Goal: Transaction & Acquisition: Purchase product/service

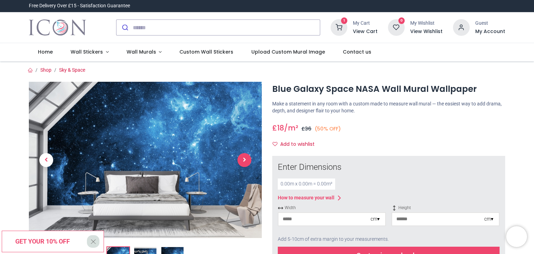
click at [243, 157] on span "Next" at bounding box center [245, 160] width 14 height 14
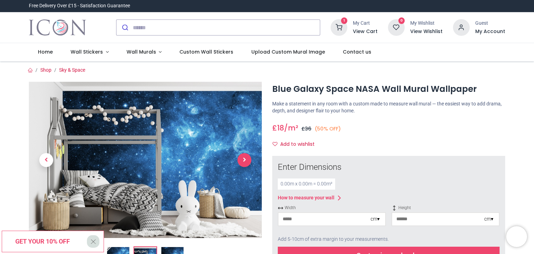
click at [243, 157] on span "Next" at bounding box center [245, 160] width 14 height 14
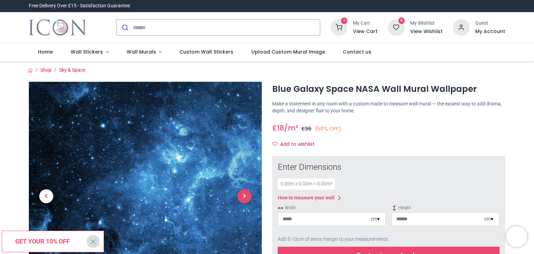
click at [243, 157] on link at bounding box center [244, 196] width 35 height 160
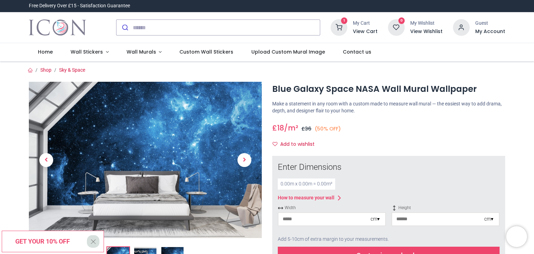
click at [378, 221] on div "cm ▾" at bounding box center [375, 219] width 9 height 7
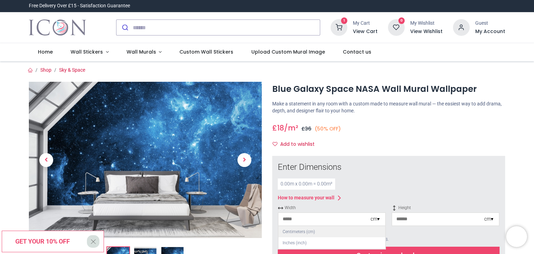
click at [347, 230] on div "Centimeters (cm)" at bounding box center [332, 231] width 107 height 11
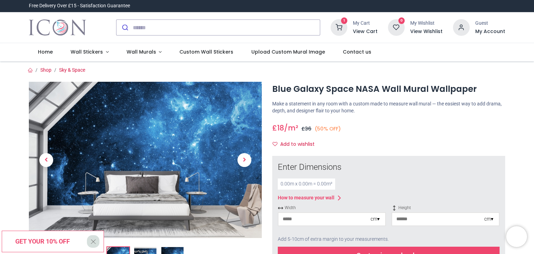
click at [287, 183] on div "0.00 m x 0.00 m = 0.00 m²" at bounding box center [306, 183] width 57 height 11
click at [282, 184] on div "0.00 m x 0.00 m = 0.00 m²" at bounding box center [306, 183] width 57 height 11
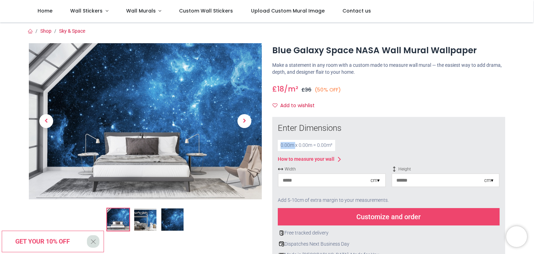
scroll to position [222, 0]
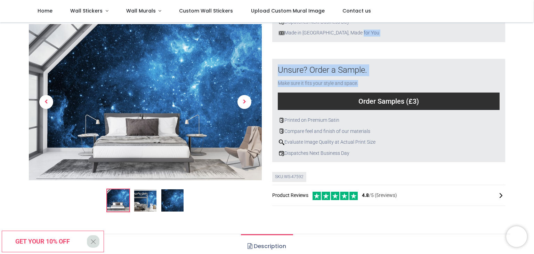
drag, startPoint x: 533, startPoint y: 79, endPoint x: 534, endPoint y: 41, distance: 38.3
click at [534, 41] on div "Login • Register Home Wall Stickers" at bounding box center [267, 127] width 534 height 254
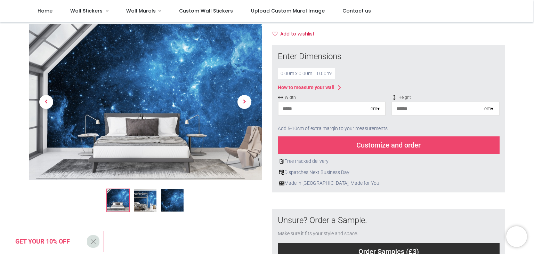
scroll to position [70, 0]
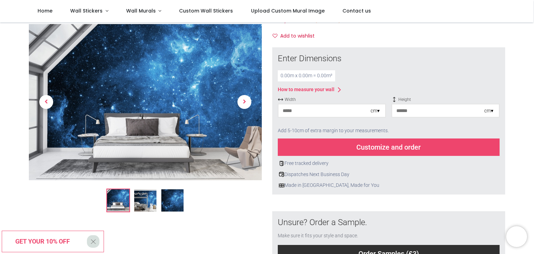
click at [374, 116] on div "cm ▾" at bounding box center [332, 111] width 108 height 14
click at [376, 110] on div "cm ▾" at bounding box center [375, 110] width 9 height 7
click at [338, 126] on div "Centimeters (cm)" at bounding box center [332, 123] width 107 height 11
click at [379, 149] on div "Customize and order" at bounding box center [389, 146] width 222 height 17
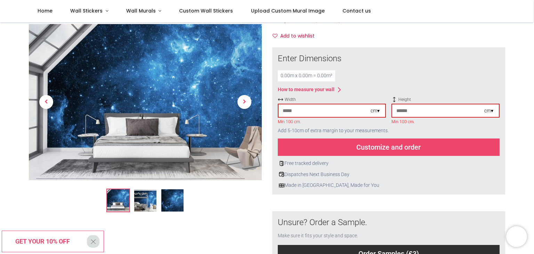
click at [286, 76] on div "0.00 m x 0.00 m = 0.00 m²" at bounding box center [306, 75] width 57 height 11
click at [387, 146] on div "Customize and order" at bounding box center [389, 146] width 222 height 17
click at [295, 110] on input "number" at bounding box center [325, 110] width 92 height 13
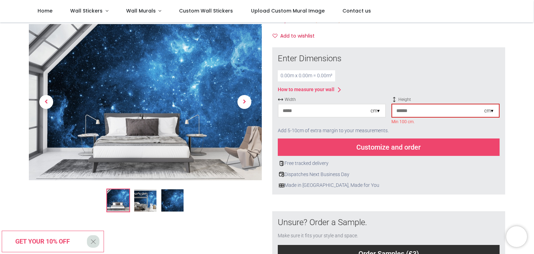
scroll to position [292, 0]
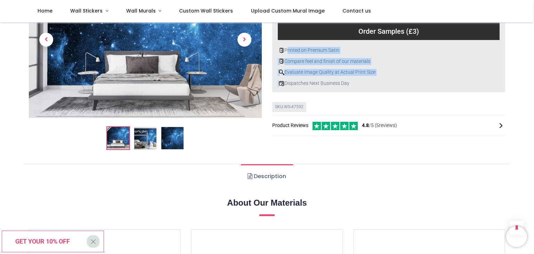
drag, startPoint x: 533, startPoint y: 82, endPoint x: 534, endPoint y: 53, distance: 29.9
click at [534, 53] on div "Login • Register Home Wall Stickers" at bounding box center [267, 127] width 534 height 254
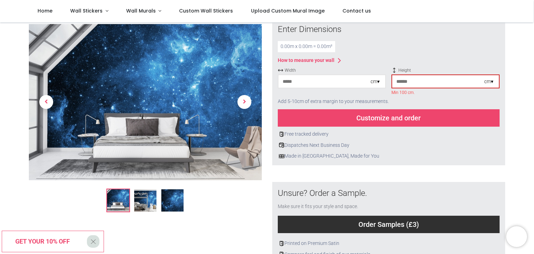
scroll to position [100, 0]
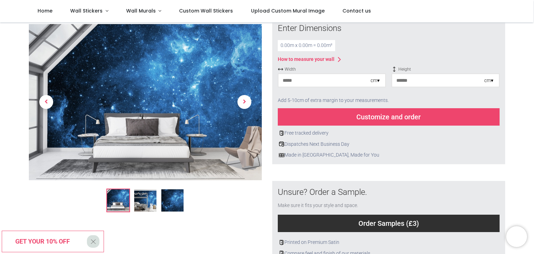
click at [414, 81] on input "number" at bounding box center [438, 80] width 92 height 13
type input "****"
click at [327, 82] on input "number" at bounding box center [325, 80] width 92 height 13
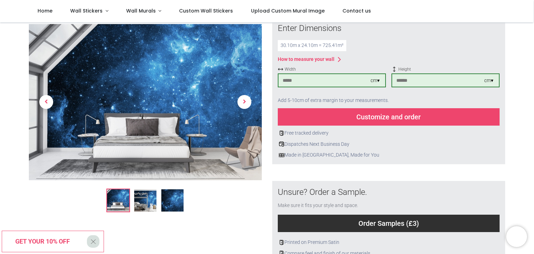
type input "****"
click at [386, 48] on div "30.10 m x 24.10 m = 725.41 m²" at bounding box center [389, 45] width 222 height 11
click at [376, 112] on div "Customize and order" at bounding box center [389, 116] width 222 height 17
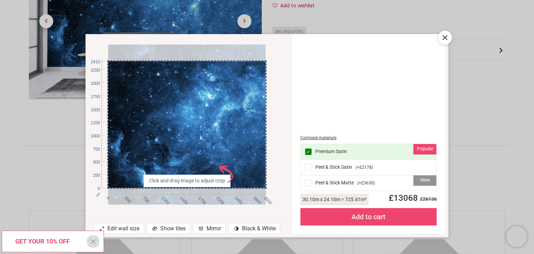
click at [442, 38] on icon at bounding box center [445, 37] width 8 height 8
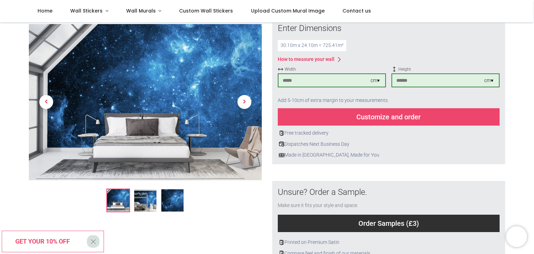
click at [436, 97] on div "Add 5-10cm of extra margin to your measurements." at bounding box center [389, 100] width 222 height 15
click at [490, 82] on div "cm ▾" at bounding box center [488, 80] width 9 height 7
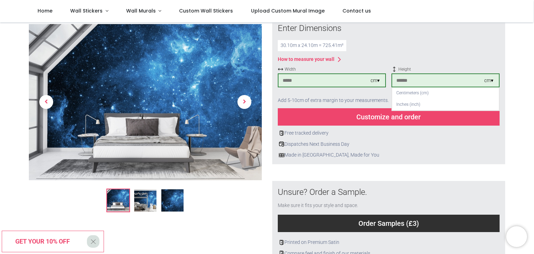
click at [409, 80] on input "****" at bounding box center [438, 80] width 92 height 13
type input "***"
click at [294, 82] on input "****" at bounding box center [325, 80] width 92 height 13
type input "***"
click at [401, 50] on div "3.01 m x 2.41 m = 7.25 m²" at bounding box center [389, 45] width 222 height 11
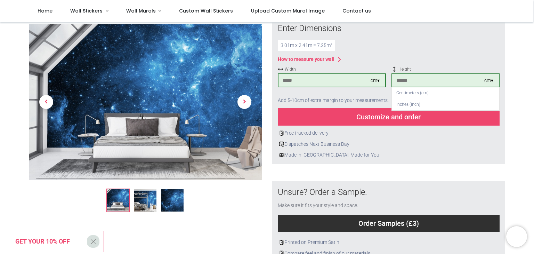
click at [372, 118] on div "Customize and order" at bounding box center [389, 116] width 222 height 17
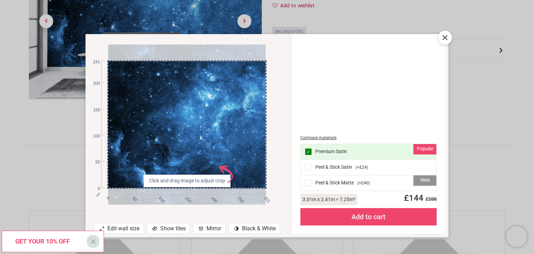
click at [92, 241] on span "X" at bounding box center [93, 241] width 6 height 12
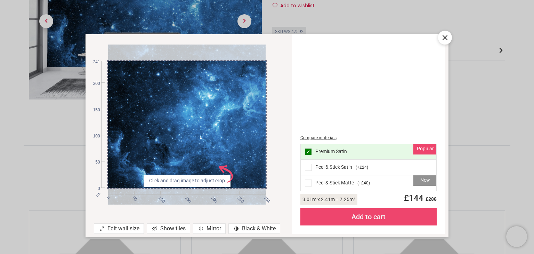
click at [445, 40] on icon at bounding box center [445, 37] width 8 height 8
